Goal: Task Accomplishment & Management: Manage account settings

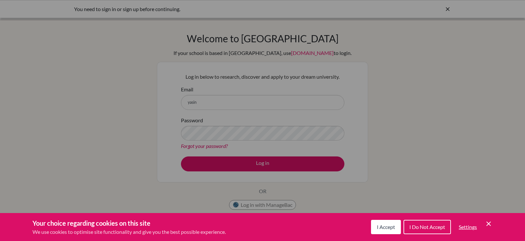
click at [383, 223] on button "I Accept" at bounding box center [386, 227] width 30 height 14
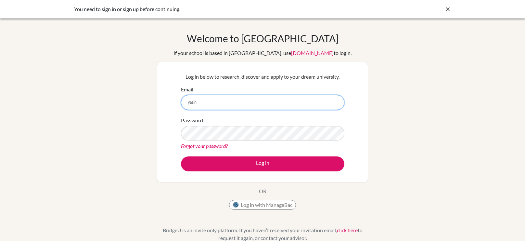
click at [228, 102] on input "yasin" at bounding box center [263, 102] width 164 height 15
type input "yasin.mahboubi@summitschool.ae"
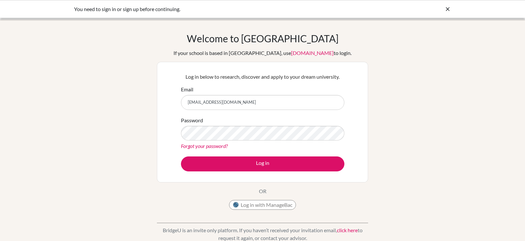
click at [211, 149] on div "Forgot your password?" at bounding box center [263, 146] width 164 height 8
click at [212, 149] on link "Forgot your password?" at bounding box center [204, 146] width 47 height 6
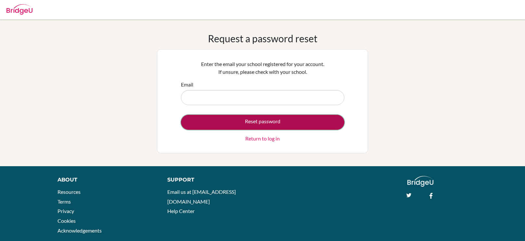
click at [248, 124] on button "Reset password" at bounding box center [263, 122] width 164 height 15
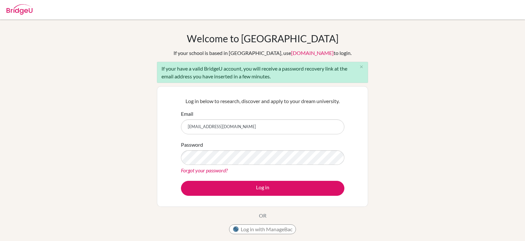
type input "[EMAIL_ADDRESS][DOMAIN_NAME]"
click at [212, 171] on link "Forgot your password?" at bounding box center [204, 170] width 47 height 6
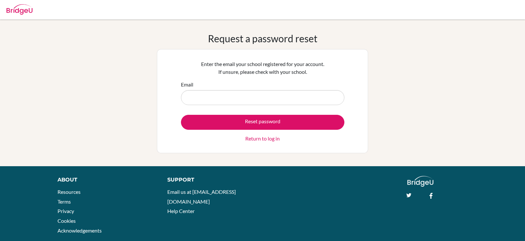
click at [281, 111] on form "Email Reset password Return to log in" at bounding box center [263, 112] width 164 height 62
click at [275, 102] on input "Email" at bounding box center [263, 97] width 164 height 15
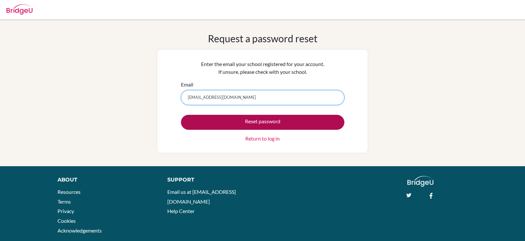
type input "yasin.mahboubi@summitschool.ae"
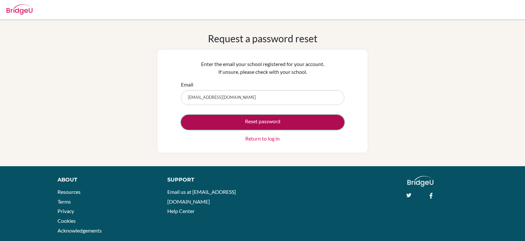
click at [269, 126] on button "Reset password" at bounding box center [263, 122] width 164 height 15
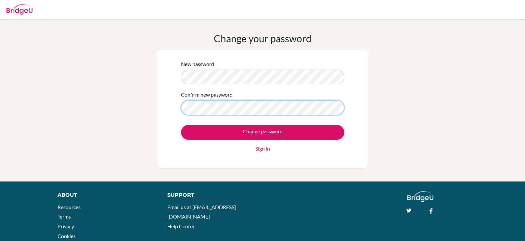
click at [181, 125] on input "Change password" at bounding box center [263, 132] width 164 height 15
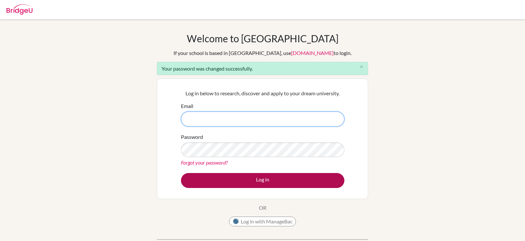
type input "[EMAIL_ADDRESS][DOMAIN_NAME]"
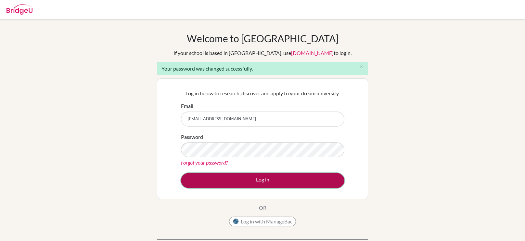
click at [276, 187] on button "Log in" at bounding box center [263, 180] width 164 height 15
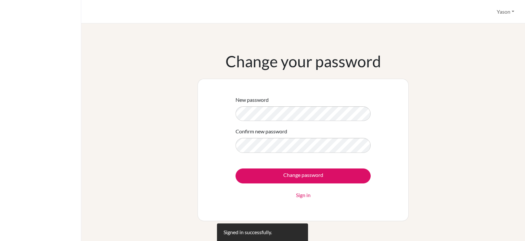
click at [307, 126] on form "New password Confirm new password Change password Sign in" at bounding box center [303, 147] width 135 height 103
click at [233, 123] on div "New password Confirm new password Change password Sign in" at bounding box center [303, 149] width 148 height 121
click at [496, 147] on div "Change your password New password Confirm new password Change password Sign in" at bounding box center [303, 136] width 428 height 169
click at [304, 121] on form "New password Confirm new password Change password Sign in" at bounding box center [303, 147] width 135 height 103
click at [224, 119] on div "New password Confirm new password Change password Sign in" at bounding box center [303, 150] width 211 height 143
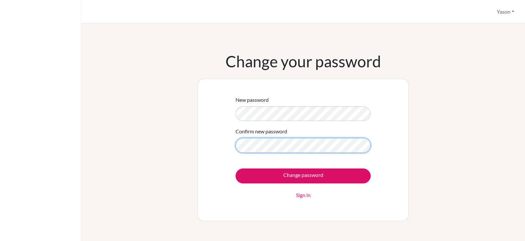
click at [236, 168] on input "Change password" at bounding box center [303, 175] width 135 height 15
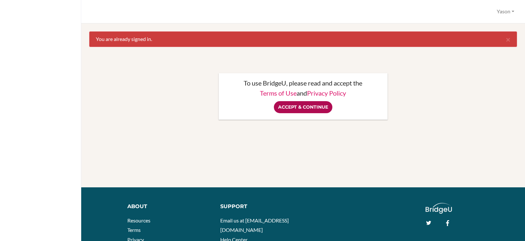
click at [294, 107] on input "Accept & Continue" at bounding box center [303, 107] width 59 height 12
